Goal: Task Accomplishment & Management: Use online tool/utility

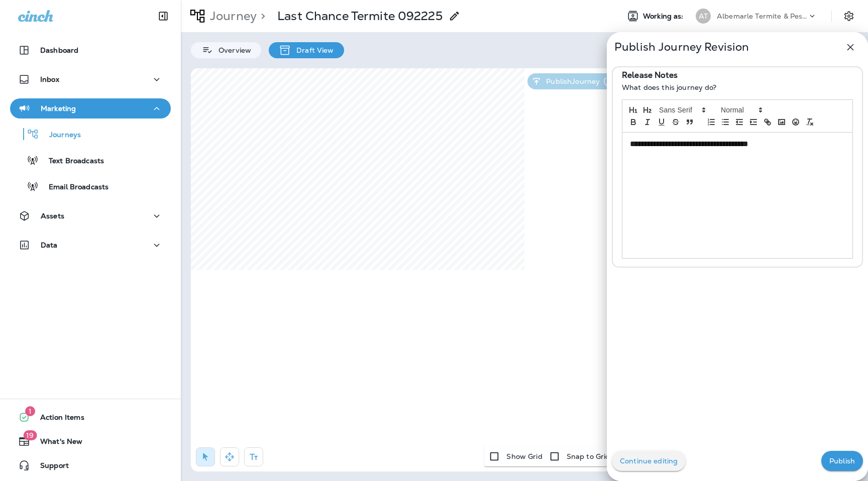
click at [834, 468] on button "Publish" at bounding box center [843, 461] width 42 height 20
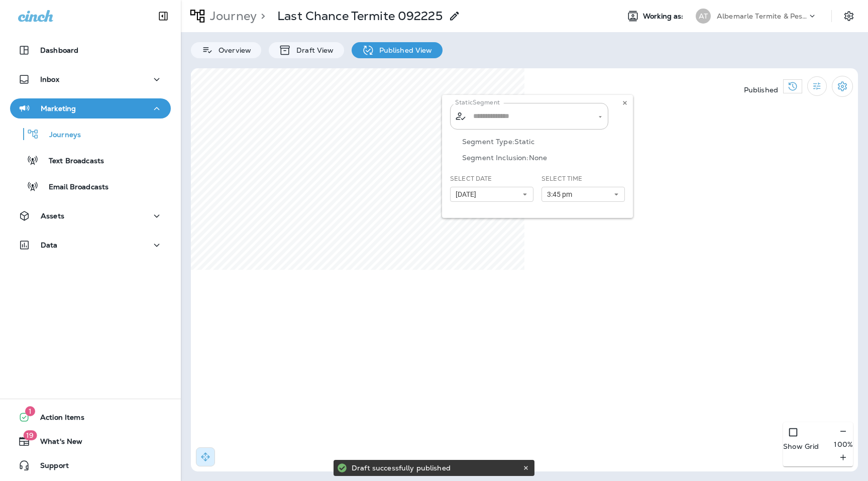
type input "**********"
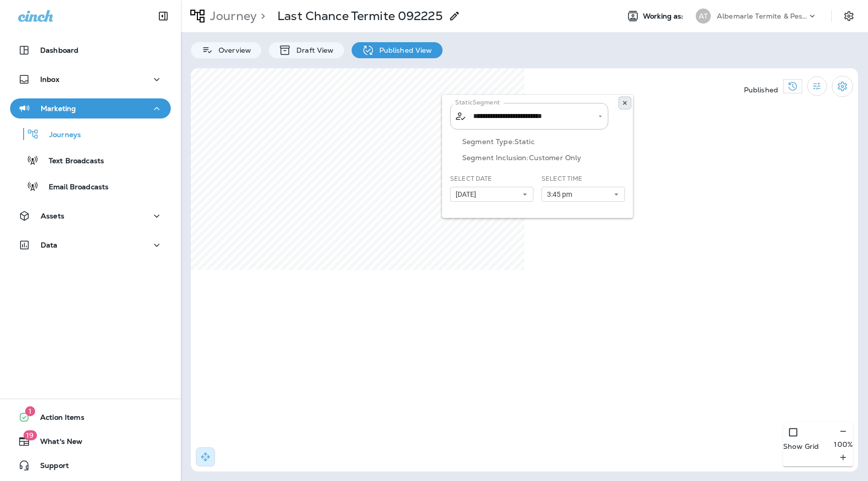
click at [625, 100] on button at bounding box center [625, 102] width 11 height 11
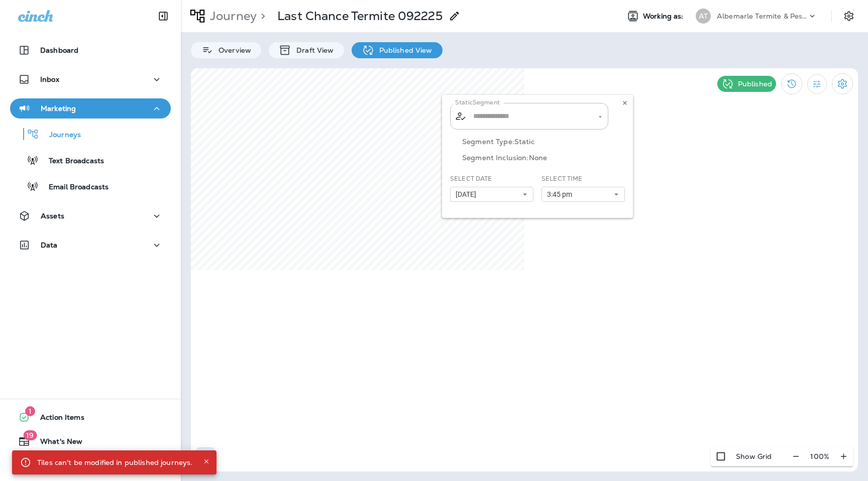
type input "**********"
click at [628, 104] on icon at bounding box center [625, 103] width 6 height 6
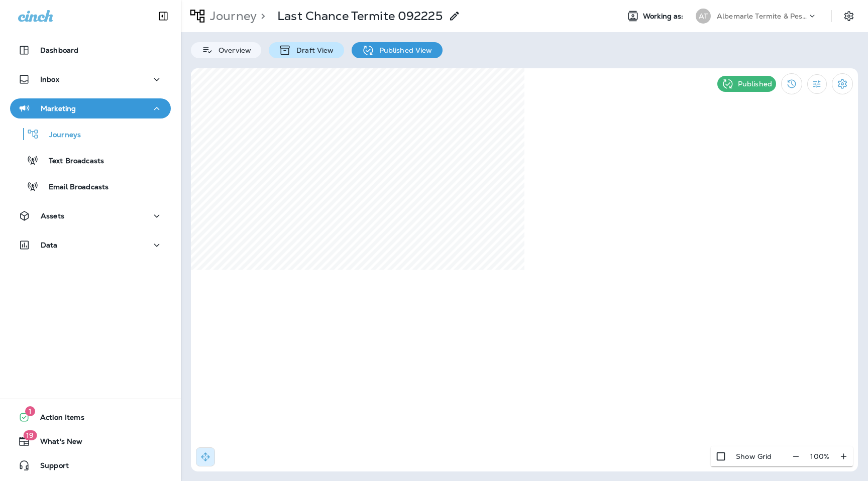
click at [314, 52] on p "Draft View" at bounding box center [312, 50] width 42 height 8
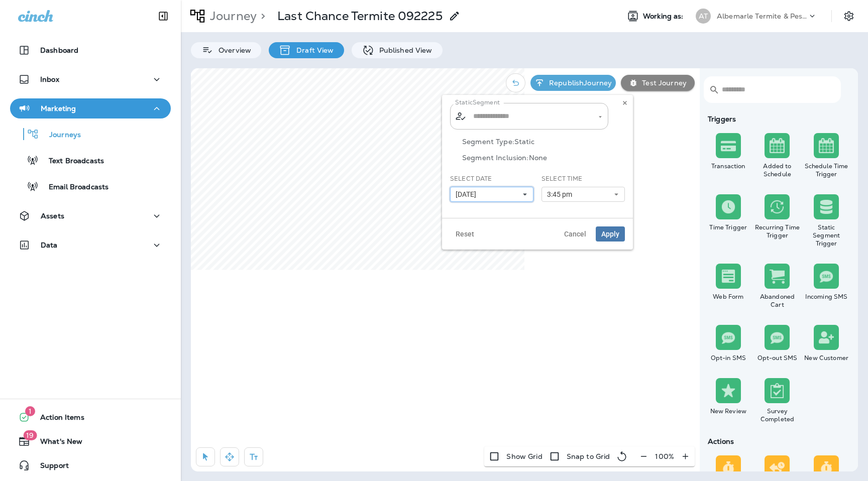
click at [517, 196] on button "[DATE]" at bounding box center [491, 194] width 83 height 15
type input "**********"
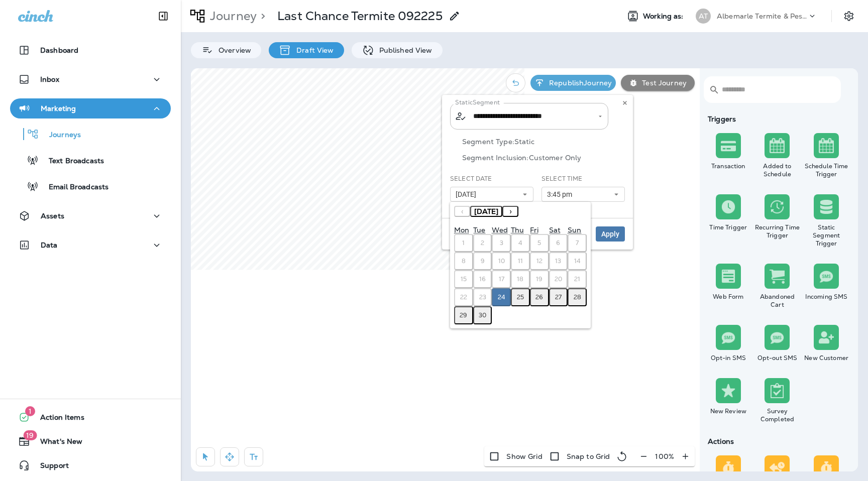
click at [517, 296] on abbr "25" at bounding box center [520, 298] width 7 height 8
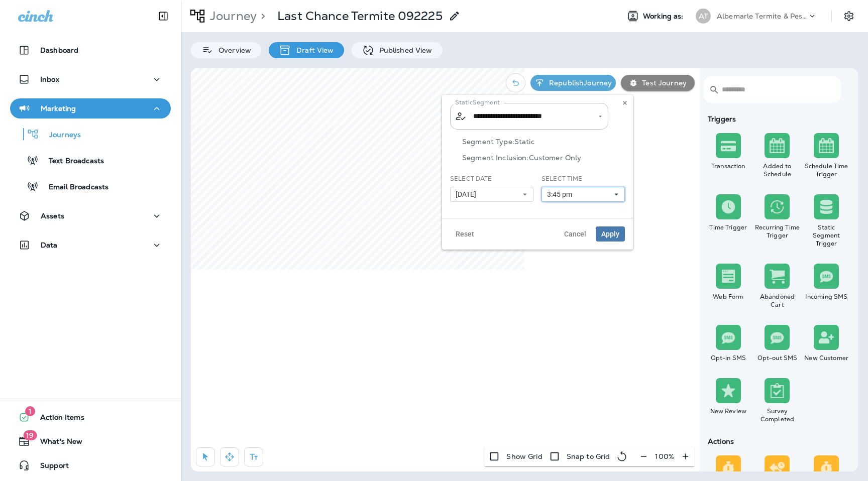
click at [579, 199] on button "3:45 pm" at bounding box center [583, 194] width 83 height 15
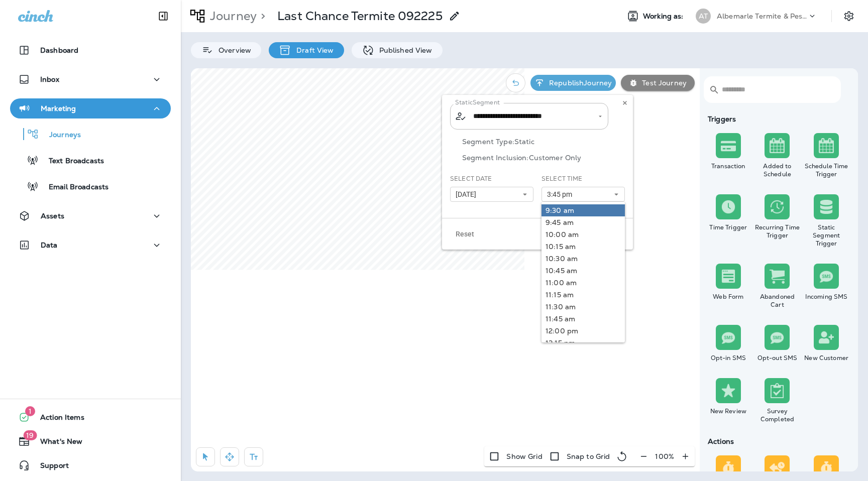
click at [572, 213] on link "9:30 am" at bounding box center [583, 211] width 83 height 12
click at [622, 167] on div "Segment Type: Static Segment Inclusion: Customer Only" at bounding box center [537, 156] width 175 height 37
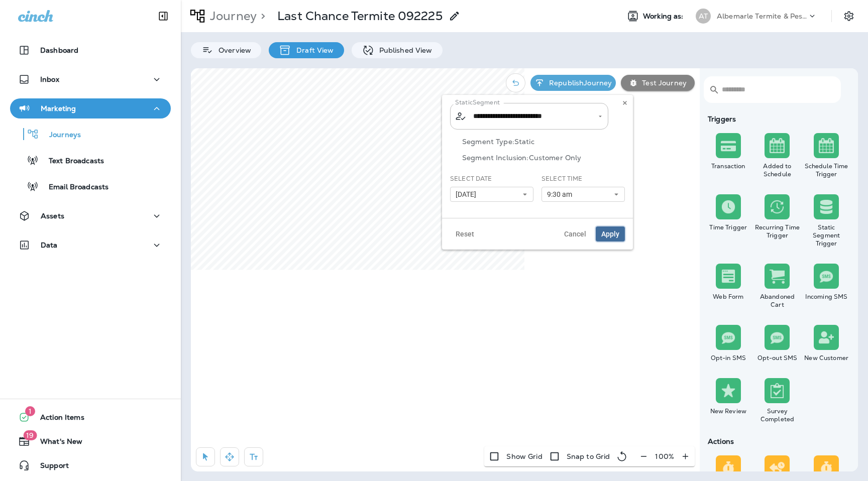
click at [620, 232] on button "Apply" at bounding box center [610, 234] width 29 height 15
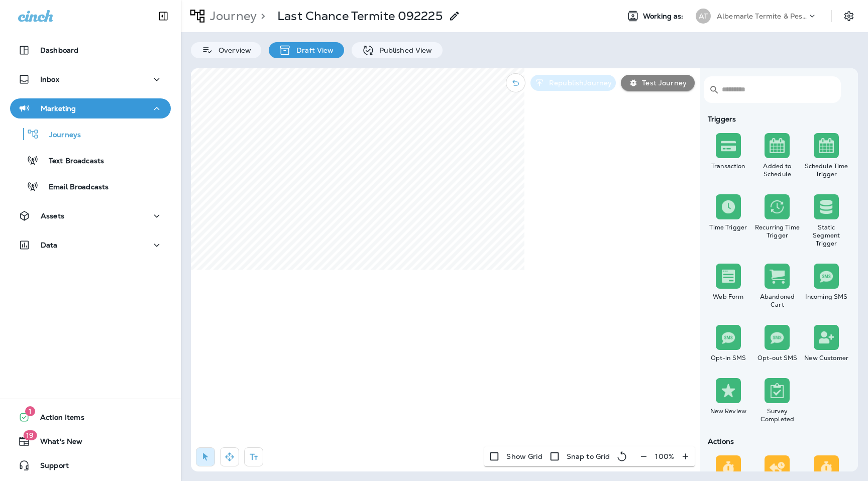
click at [569, 79] on p "Republish Journey" at bounding box center [578, 83] width 67 height 8
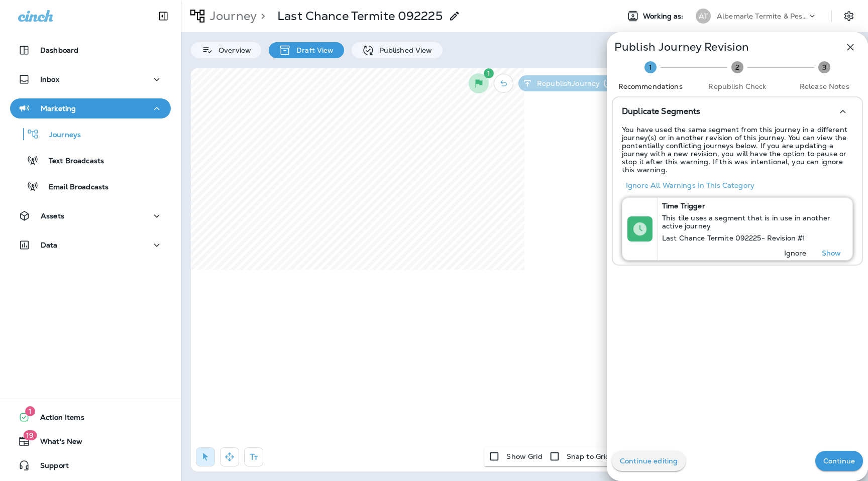
click at [766, 239] on p "Last Chance Termite 092225 - Revision # 1" at bounding box center [752, 238] width 181 height 8
click at [845, 463] on p "Continue" at bounding box center [840, 461] width 32 height 8
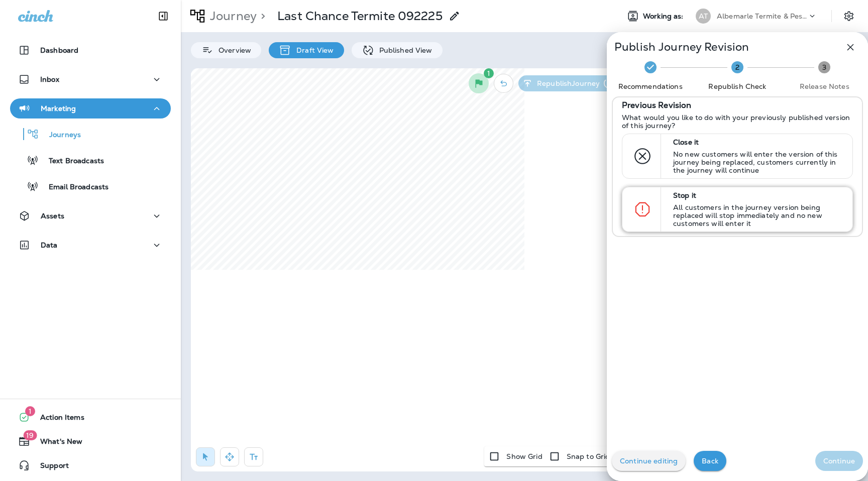
click at [766, 219] on p "All customers in the journey version being replaced will stop immediately and n…" at bounding box center [758, 216] width 170 height 24
click at [835, 464] on p "Continue" at bounding box center [840, 461] width 32 height 8
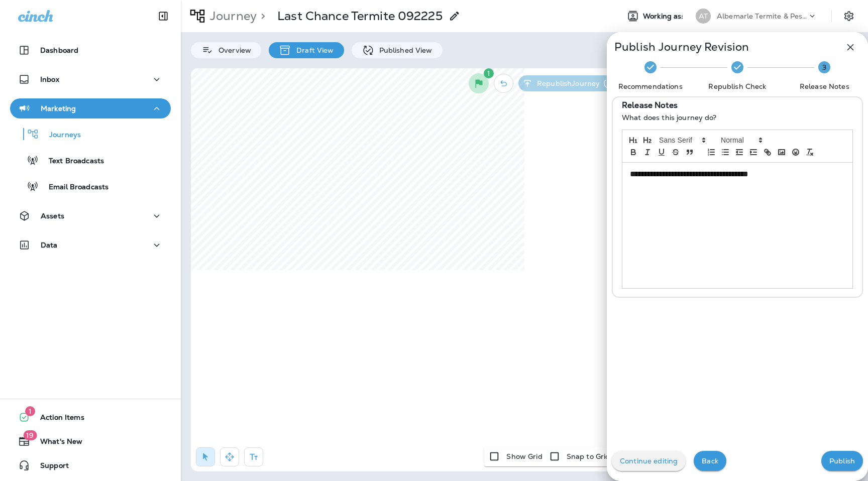
click at [838, 458] on p "Publish" at bounding box center [843, 461] width 26 height 8
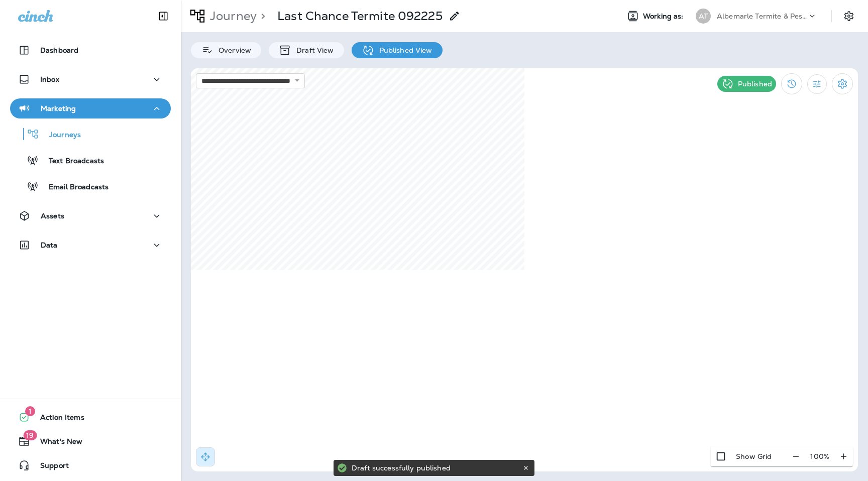
click at [761, 19] on p "Albemarle Termite & Pest Control" at bounding box center [762, 16] width 90 height 8
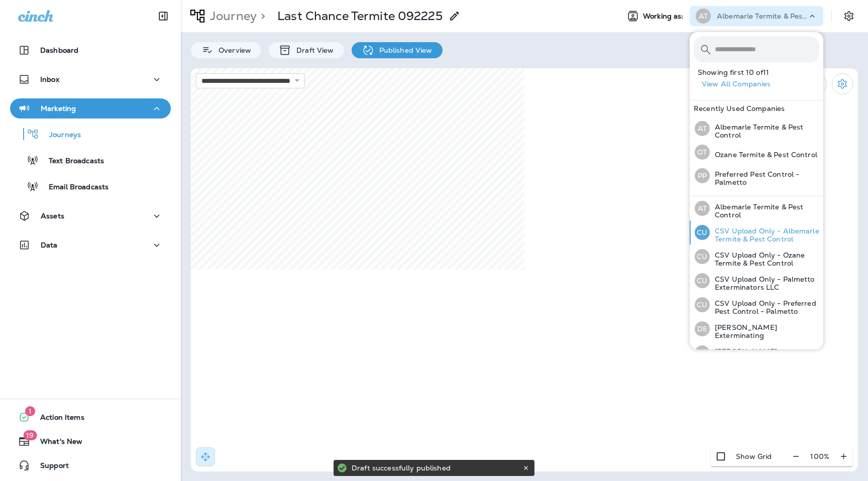
scroll to position [111, 0]
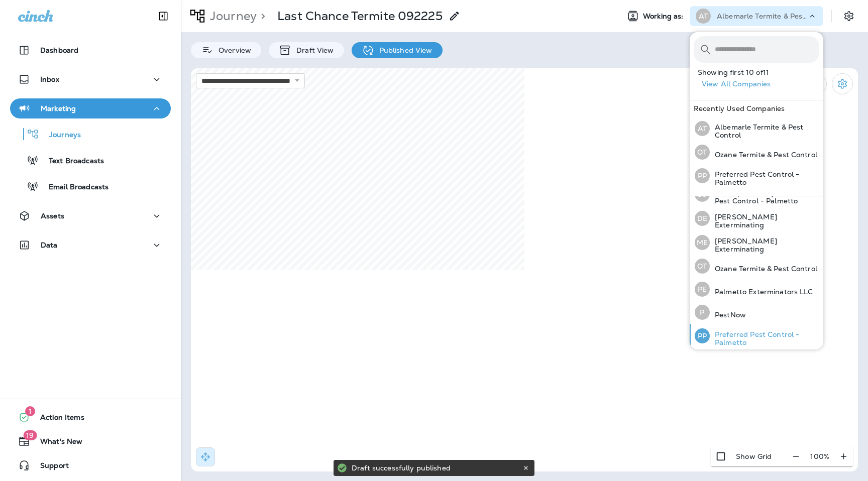
click at [754, 334] on p "Preferred Pest Control - Palmetto" at bounding box center [765, 339] width 110 height 16
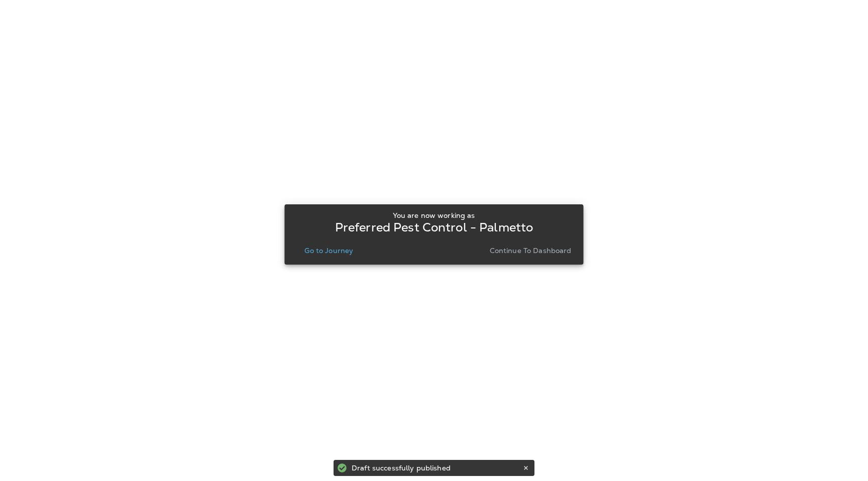
click at [319, 252] on p "Go to Journey" at bounding box center [329, 251] width 49 height 8
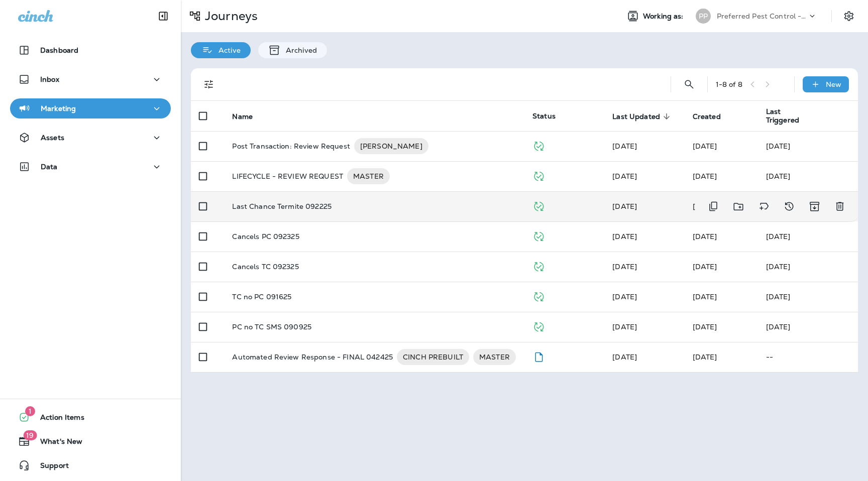
click at [304, 209] on p "Last Chance Termite 092225" at bounding box center [282, 207] width 100 height 8
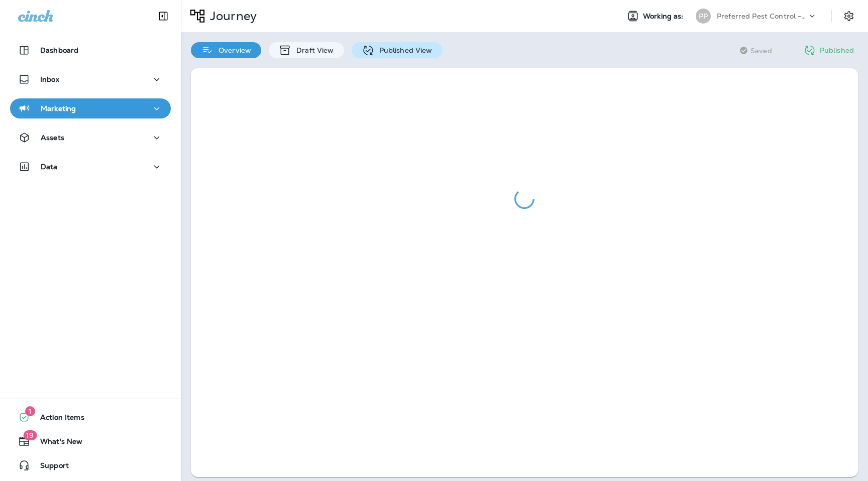
click at [384, 47] on p "Published View" at bounding box center [403, 50] width 58 height 8
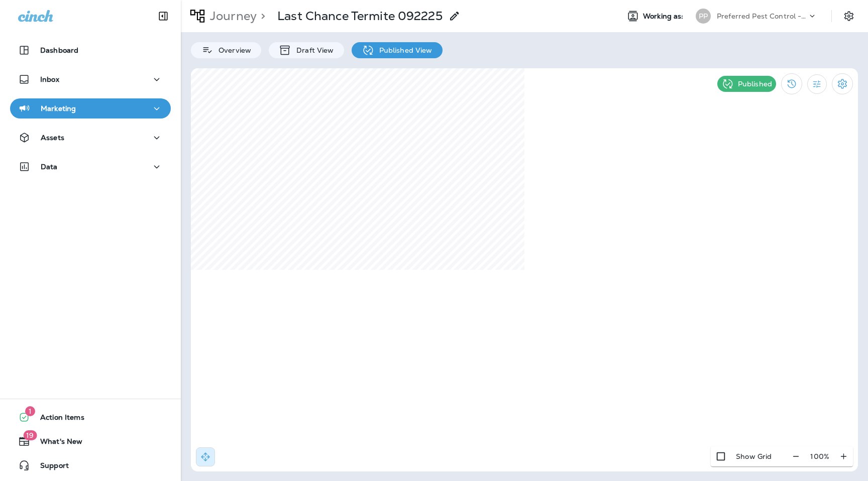
click at [758, 16] on p "Preferred Pest Control - Palmetto" at bounding box center [762, 16] width 90 height 8
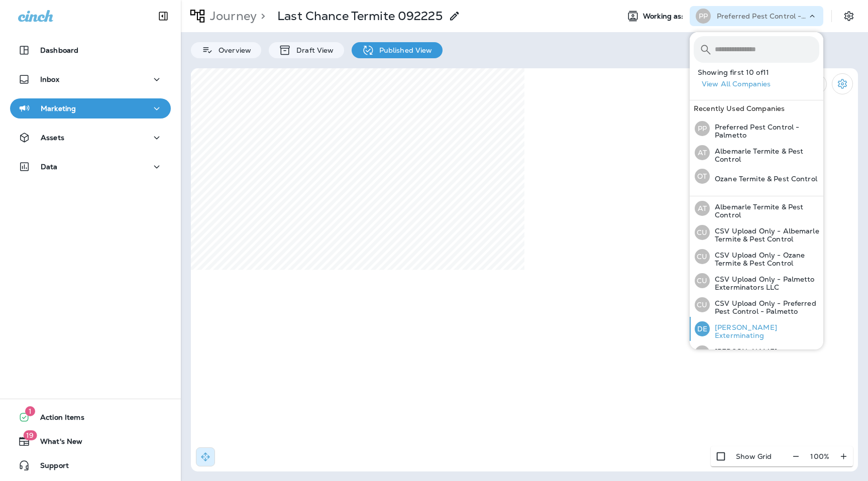
scroll to position [111, 0]
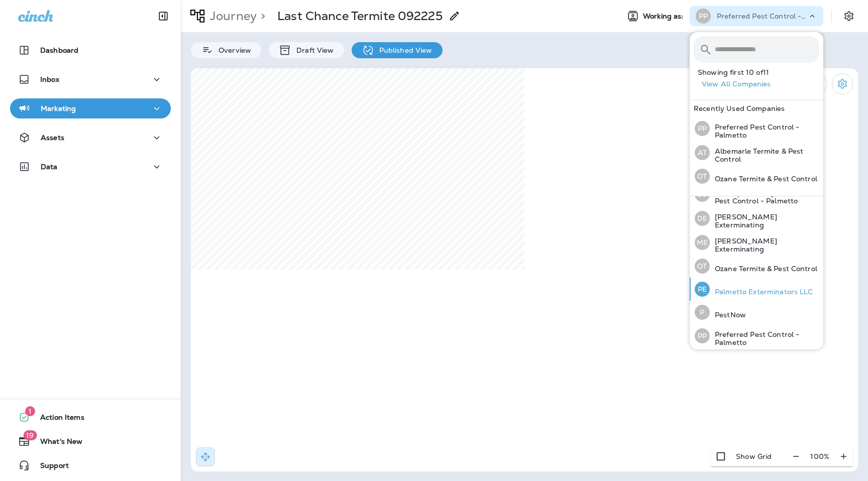
click at [740, 288] on p "Palmetto Exterminators LLC" at bounding box center [762, 292] width 104 height 8
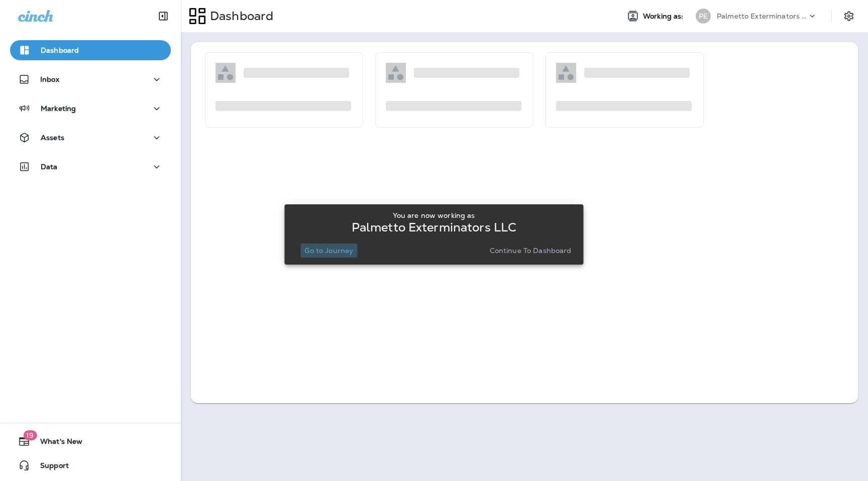
click at [349, 251] on p "Go to Journey" at bounding box center [329, 251] width 49 height 8
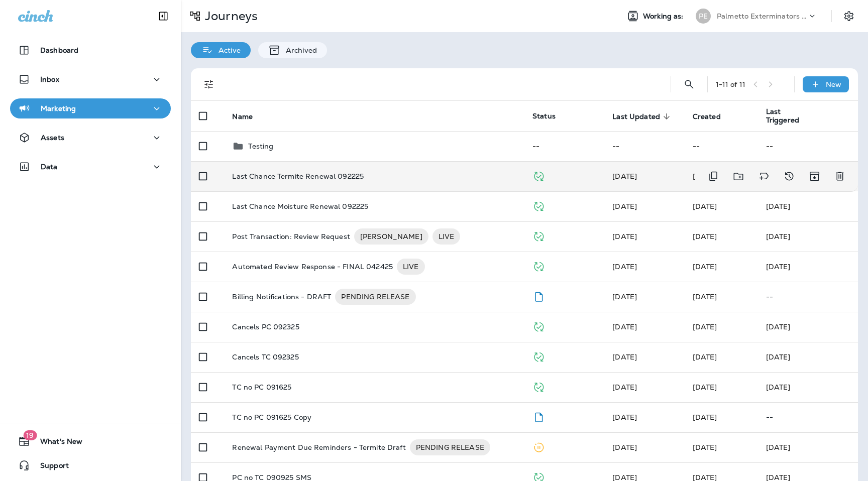
click at [314, 174] on p "Last Chance Termite Renewal 092225" at bounding box center [298, 176] width 132 height 8
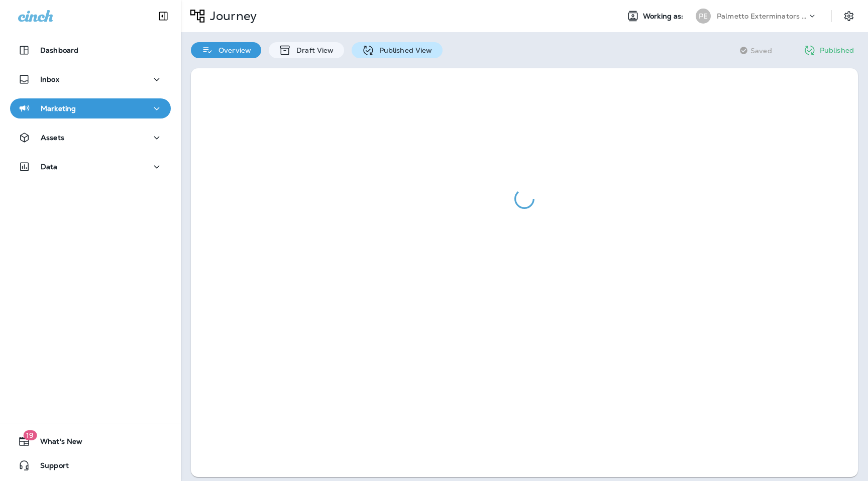
click at [396, 48] on p "Published View" at bounding box center [403, 50] width 58 height 8
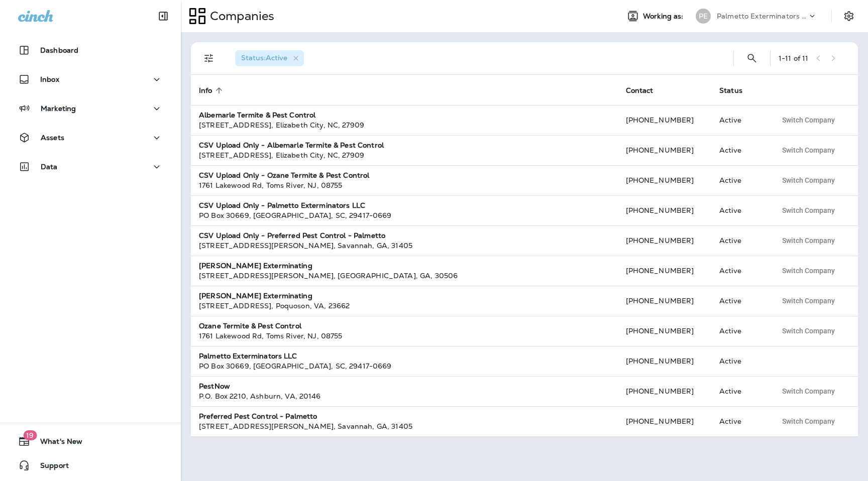
click at [761, 21] on div "Palmetto Exterminators LLC" at bounding box center [762, 16] width 90 height 15
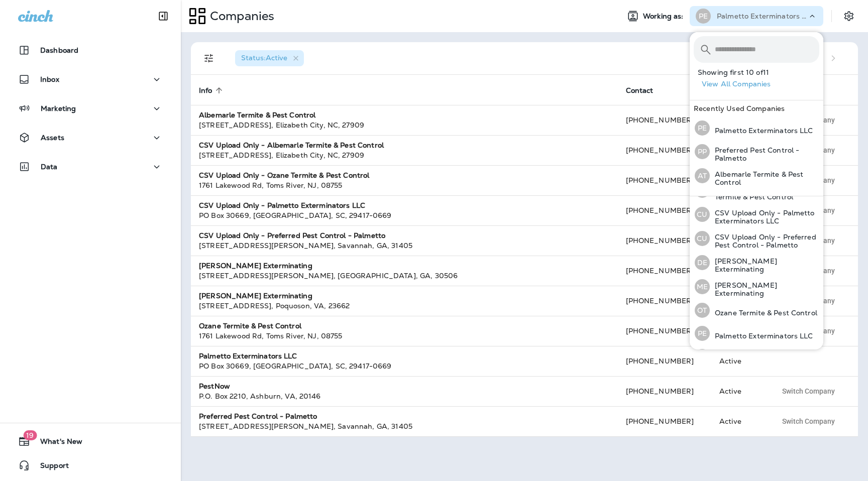
scroll to position [111, 0]
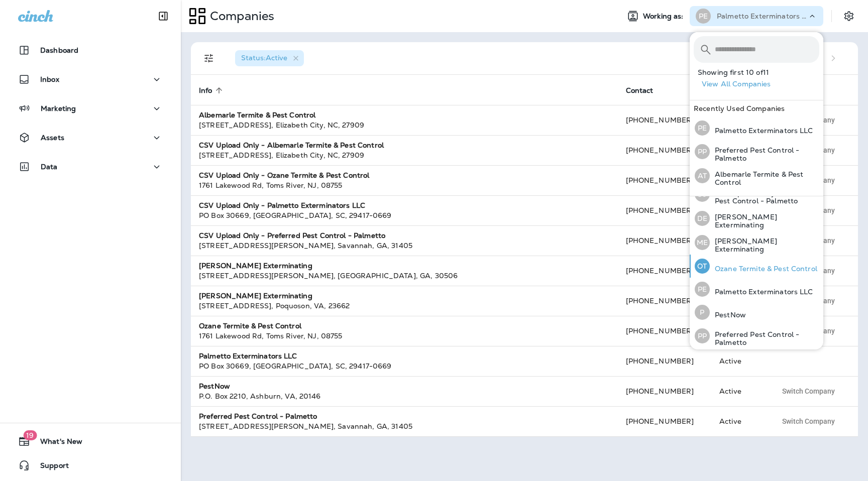
click at [736, 255] on div "OT Ozane Termite & Pest Control" at bounding box center [756, 266] width 131 height 23
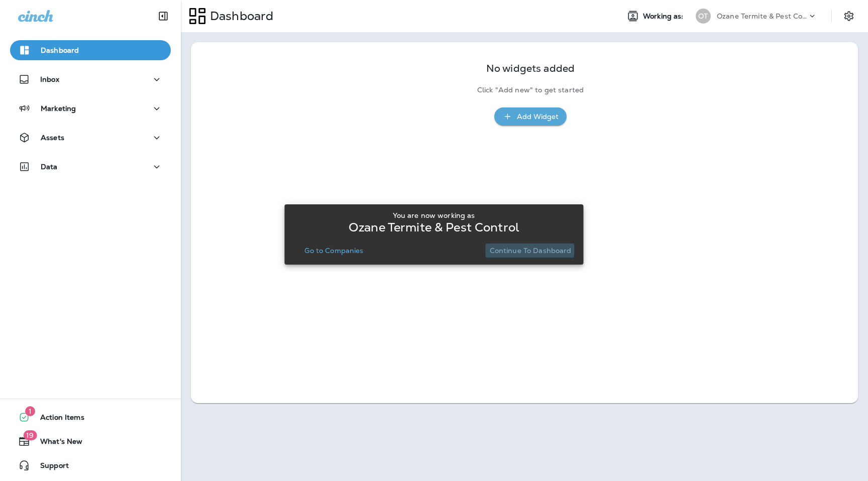
click at [519, 250] on p "Continue to Dashboard" at bounding box center [531, 251] width 82 height 8
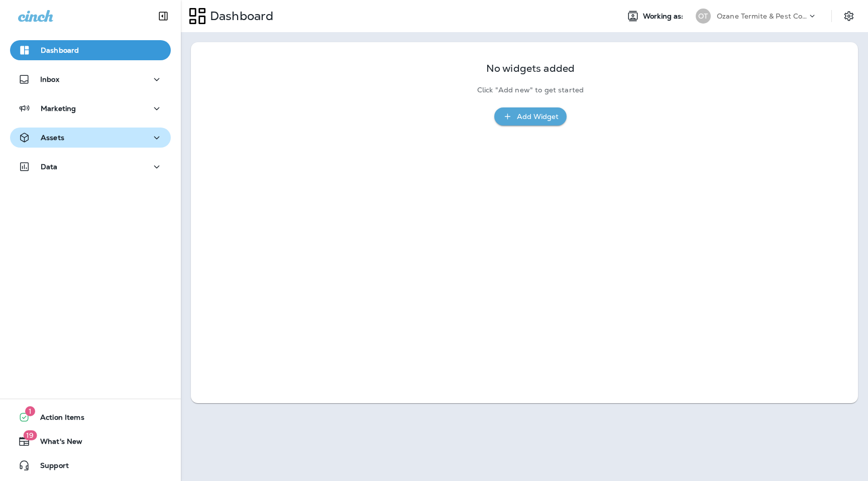
click at [121, 141] on div "Assets" at bounding box center [90, 138] width 145 height 13
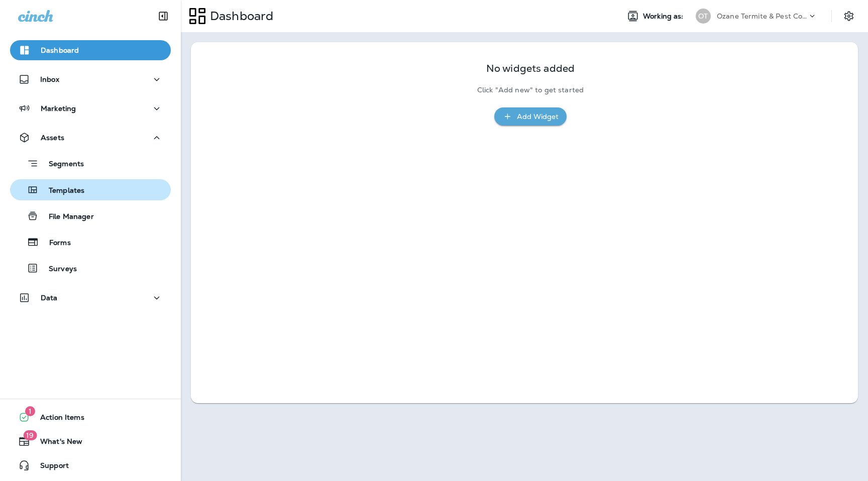
click at [117, 186] on div "Templates" at bounding box center [90, 189] width 153 height 15
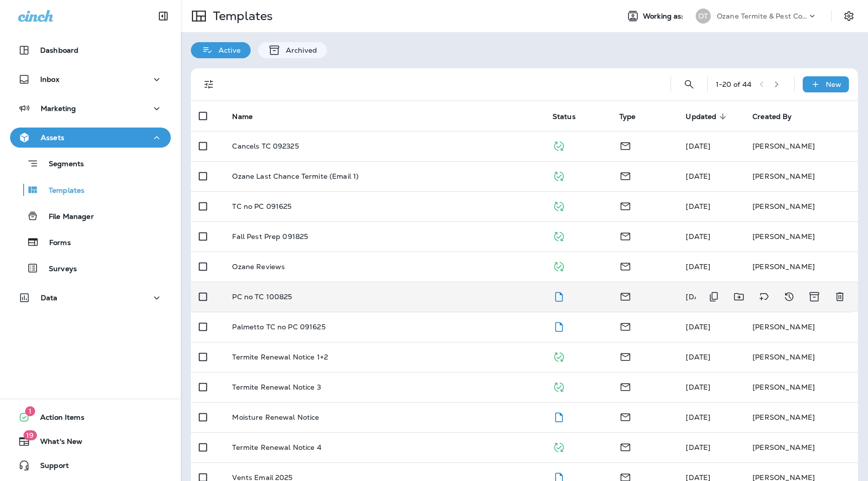
click at [284, 303] on td "PC no TC 100825" at bounding box center [384, 297] width 320 height 30
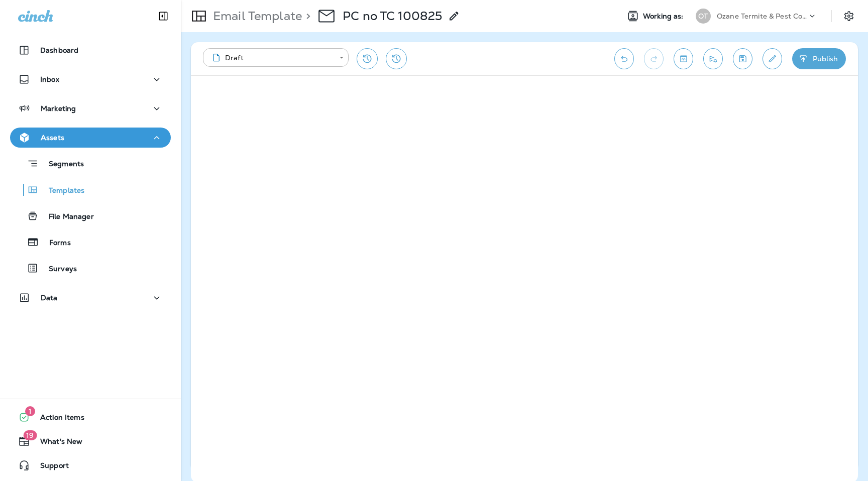
click at [483, 56] on div "**********" at bounding box center [404, 58] width 402 height 21
click at [813, 55] on button "Publish" at bounding box center [820, 58] width 54 height 21
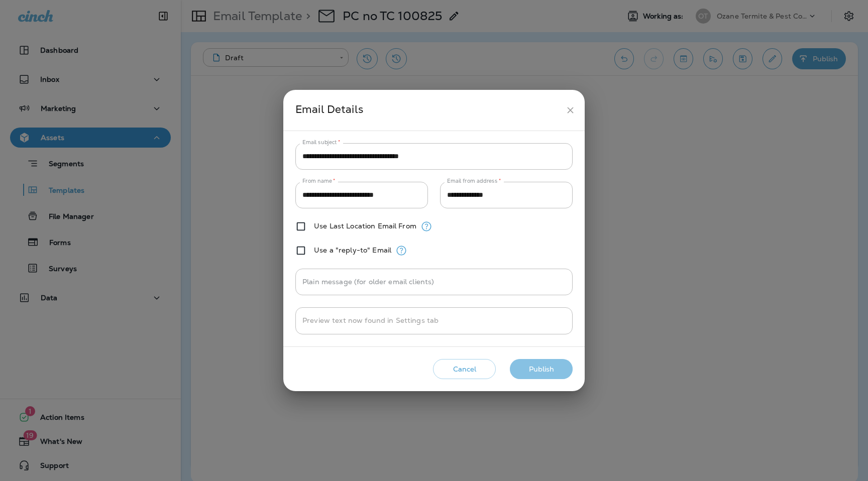
click at [536, 369] on button "Publish" at bounding box center [541, 369] width 63 height 21
